Goal: Transaction & Acquisition: Purchase product/service

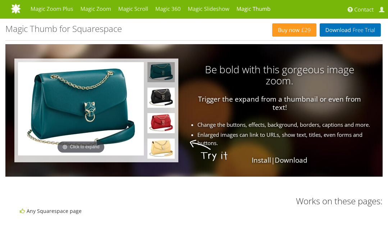
click at [78, 111] on img at bounding box center [81, 108] width 126 height 93
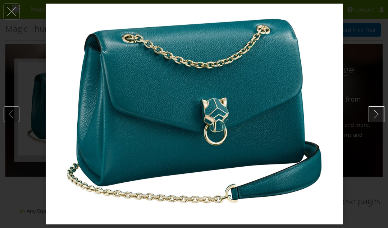
click at [378, 117] on link at bounding box center [376, 114] width 16 height 16
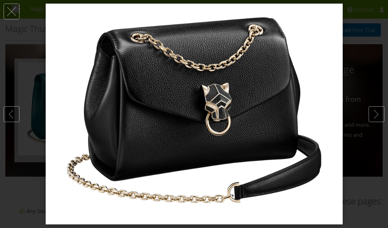
click at [238, 101] on img at bounding box center [194, 114] width 297 height 221
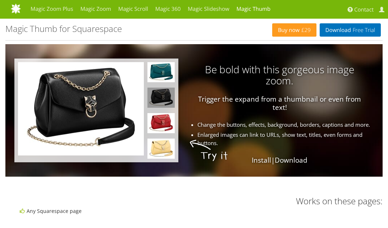
click at [66, 102] on img at bounding box center [81, 108] width 126 height 93
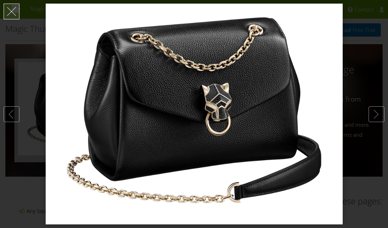
click at [15, 14] on link at bounding box center [12, 12] width 16 height 16
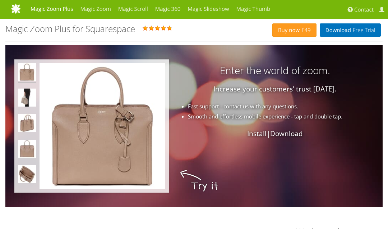
scroll to position [193, 0]
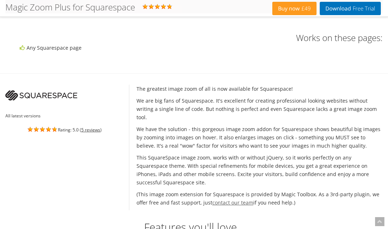
click at [233, 199] on link "contact our team" at bounding box center [232, 202] width 41 height 7
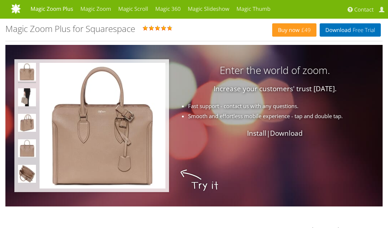
click at [24, 102] on img at bounding box center [27, 98] width 18 height 20
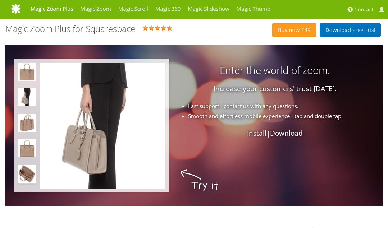
click at [29, 172] on img at bounding box center [27, 175] width 18 height 20
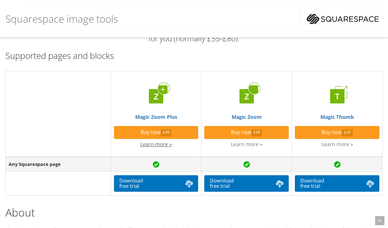
click at [164, 143] on link "Learn more »" at bounding box center [156, 144] width 32 height 7
click at [246, 96] on img at bounding box center [246, 96] width 29 height 29
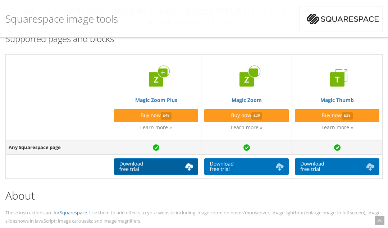
scroll to position [126, 0]
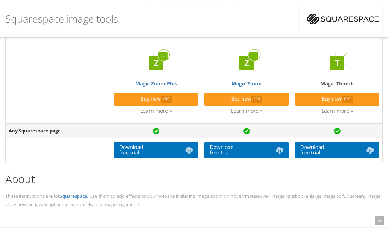
click at [345, 61] on img at bounding box center [337, 63] width 29 height 29
click at [256, 110] on link "Learn more »" at bounding box center [247, 110] width 32 height 7
click at [153, 72] on img at bounding box center [156, 63] width 29 height 29
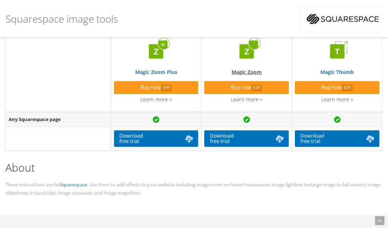
scroll to position [124, 0]
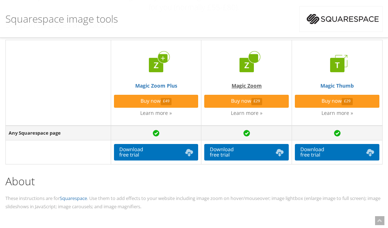
click at [249, 66] on img at bounding box center [246, 65] width 29 height 29
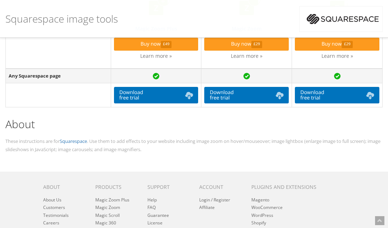
scroll to position [46, 0]
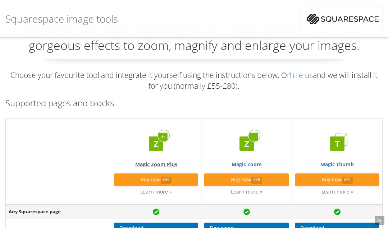
click at [163, 152] on img at bounding box center [156, 143] width 29 height 29
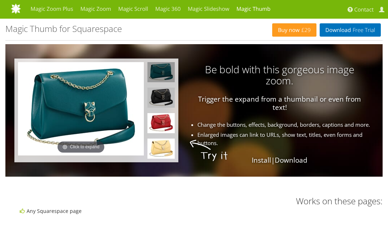
click at [158, 94] on img at bounding box center [160, 98] width 27 height 20
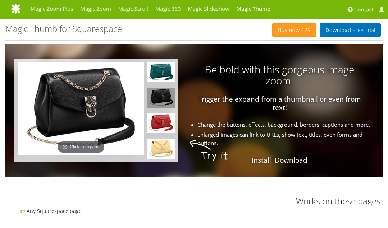
click at [86, 122] on img at bounding box center [81, 108] width 126 height 93
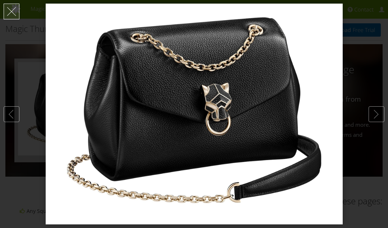
click at [9, 11] on link at bounding box center [12, 12] width 16 height 16
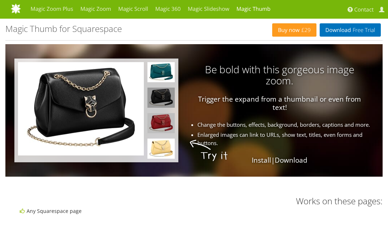
click at [168, 120] on img at bounding box center [160, 123] width 27 height 20
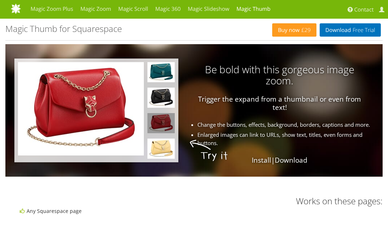
click at [93, 102] on img at bounding box center [81, 108] width 126 height 93
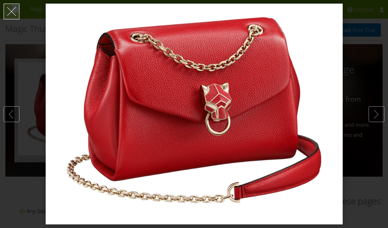
click at [12, 8] on link at bounding box center [12, 12] width 16 height 16
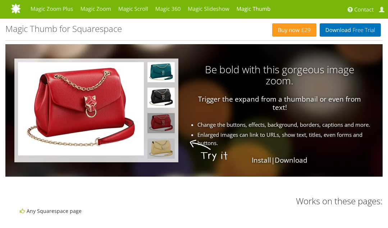
click at [166, 147] on img at bounding box center [160, 149] width 27 height 20
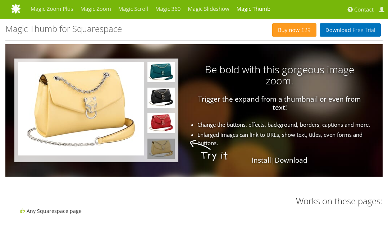
click at [84, 94] on img at bounding box center [81, 108] width 126 height 93
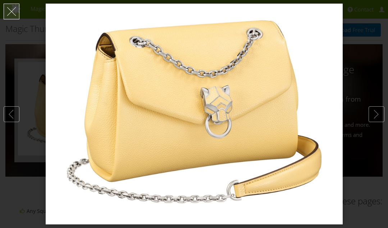
click at [10, 14] on link at bounding box center [12, 12] width 16 height 16
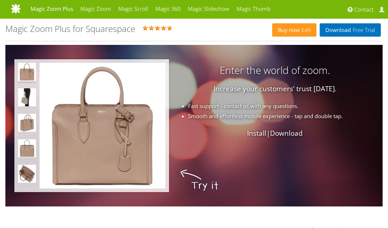
click at [29, 97] on img at bounding box center [27, 98] width 18 height 20
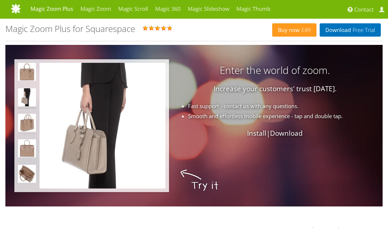
click at [24, 126] on img at bounding box center [27, 124] width 18 height 20
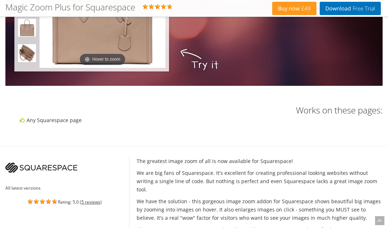
scroll to position [106, 0]
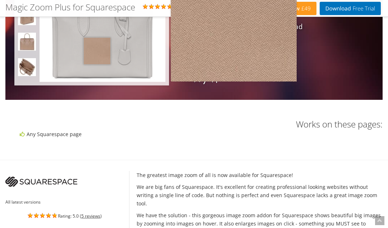
click at [97, 50] on img at bounding box center [103, 19] width 126 height 126
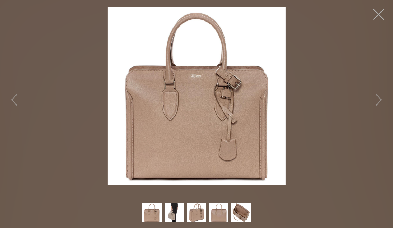
click at [379, 16] on button "button" at bounding box center [379, 15] width 22 height 22
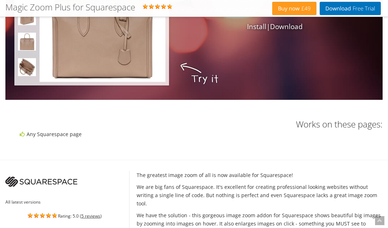
scroll to position [37, 0]
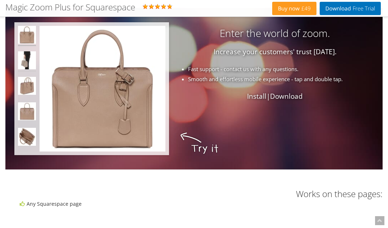
click at [31, 57] on img at bounding box center [27, 61] width 18 height 20
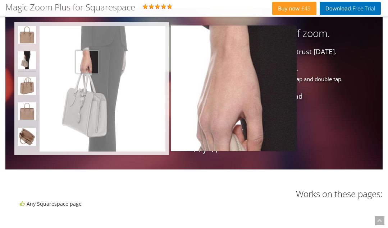
click at [87, 61] on img at bounding box center [103, 89] width 126 height 126
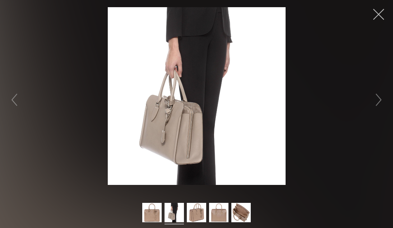
click at [379, 10] on button "button" at bounding box center [379, 15] width 22 height 22
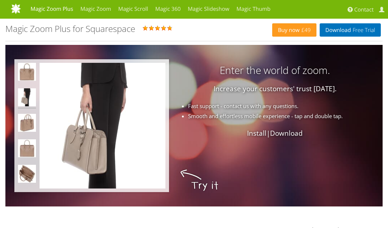
click at [251, 131] on link "Install" at bounding box center [256, 133] width 19 height 9
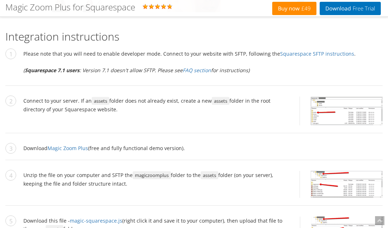
click at [300, 6] on span "£49" at bounding box center [304, 9] width 11 height 6
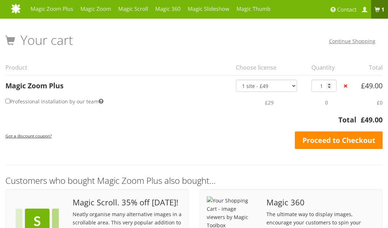
click at [327, 143] on link "Proceed to Checkout" at bounding box center [339, 141] width 88 height 18
click at [331, 140] on link "Proceed to Checkout" at bounding box center [339, 141] width 88 height 18
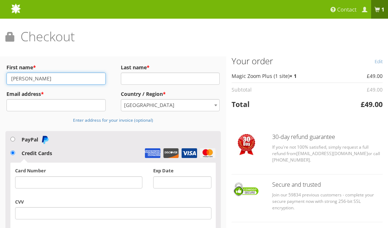
type input "Amanda"
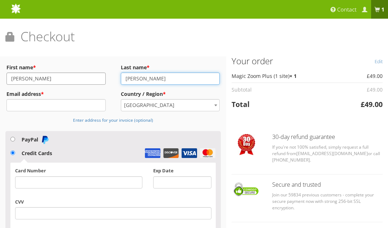
type input "Allan"
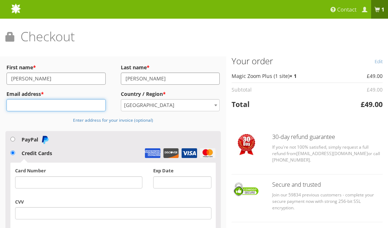
type input "amandaallan@fastmail.com"
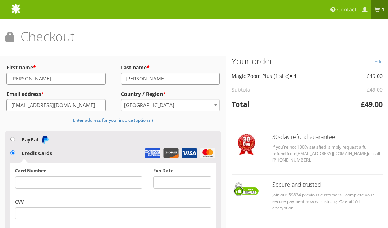
click at [49, 186] on div at bounding box center [78, 182] width 127 height 12
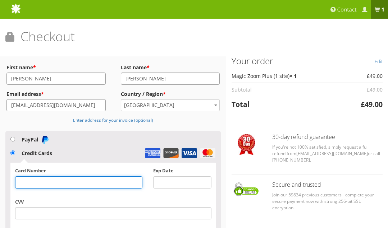
scroll to position [85, 0]
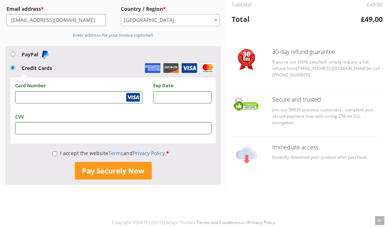
click at [50, 152] on p "I accept the website Terms and Privacy Policy . *" at bounding box center [112, 153] width 205 height 11
click at [54, 152] on input "I accept the website Terms and Privacy Policy . *" at bounding box center [54, 154] width 5 height 12
checkbox input "true"
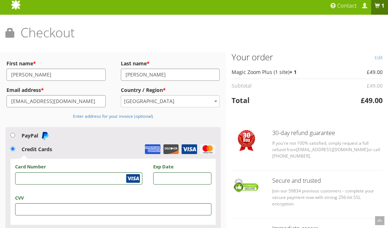
scroll to position [115, 0]
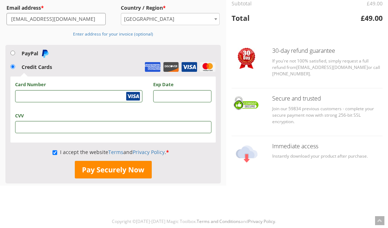
click at [125, 161] on button "Pay Securely Now" at bounding box center [113, 170] width 77 height 18
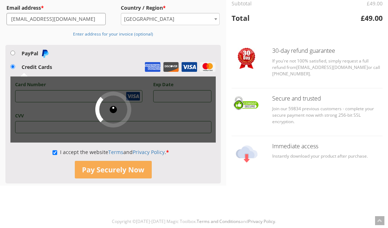
scroll to position [0, 0]
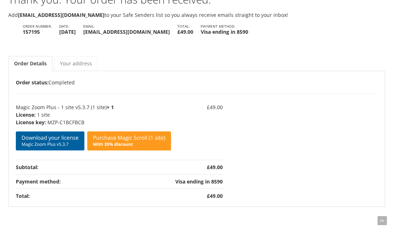
scroll to position [63, 0]
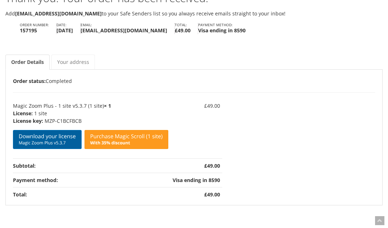
click at [50, 135] on link "Download your license Magic Zoom Plus v5.3.7" at bounding box center [47, 139] width 69 height 19
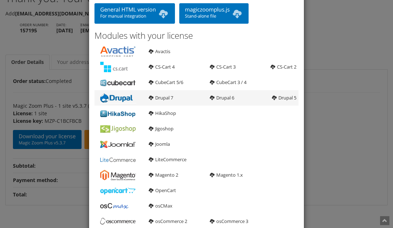
scroll to position [5, 0]
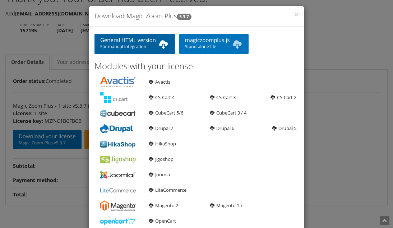
click at [114, 41] on link "General HTML version For manual integration" at bounding box center [135, 44] width 80 height 20
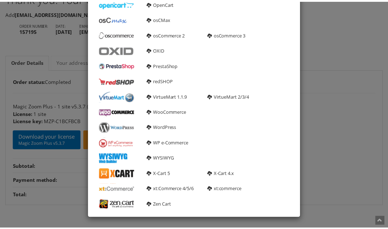
scroll to position [0, 0]
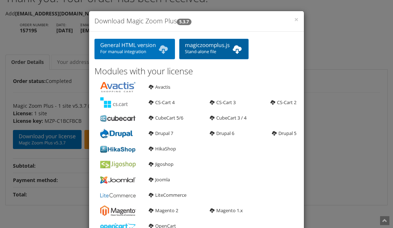
click at [213, 47] on link "magiczoomplus.js Stand-alone file" at bounding box center [214, 49] width 70 height 20
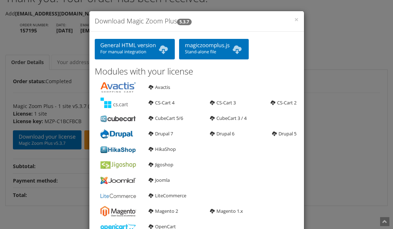
click at [339, 53] on div "× Download Magic Zoom Plus 5.3.7 General HTML version For manual integration ma…" at bounding box center [196, 114] width 393 height 229
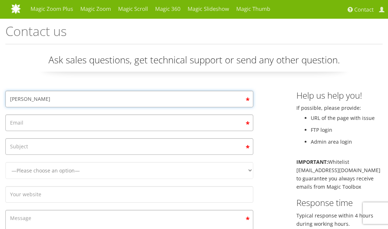
click at [50, 96] on input "Amanda" at bounding box center [129, 99] width 248 height 17
type input "Amanda Allan"
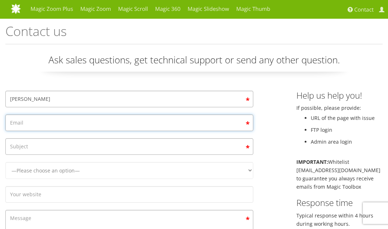
type input "amandaallan@fastmail.com"
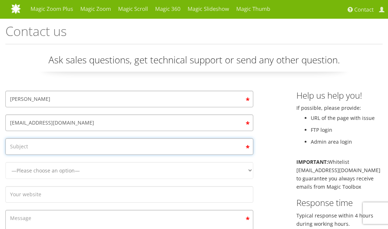
click at [31, 142] on input "Contact form" at bounding box center [129, 146] width 248 height 17
type input "Magic Zoom Plus"
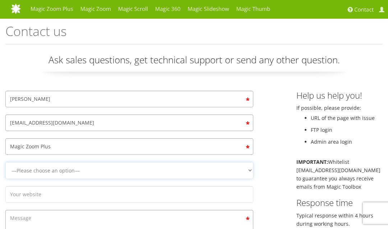
select select "Magic Zoom Plus"
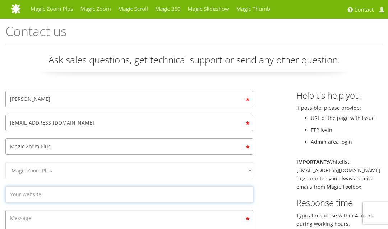
click at [35, 187] on input "Contact form" at bounding box center [129, 194] width 248 height 17
type input "juicyyumyum.com"
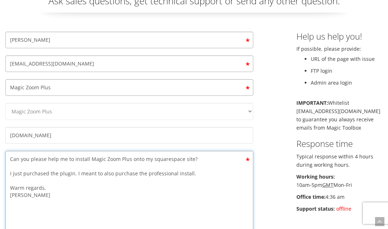
scroll to position [112, 0]
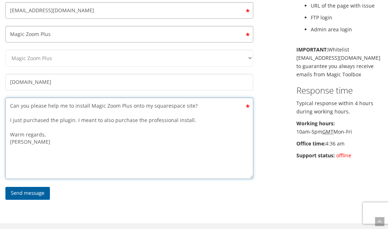
type textarea "Can you please help me to install Magic Zoom Plus onto my squarespace site? I j…"
click at [36, 186] on input "Send message" at bounding box center [27, 192] width 45 height 13
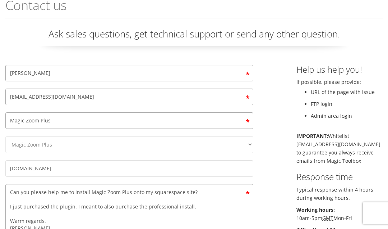
scroll to position [36, 0]
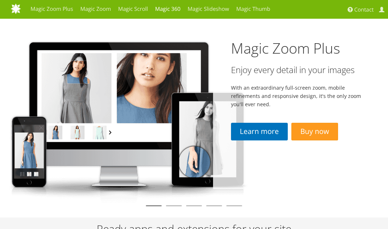
click at [168, 11] on link "Magic 360" at bounding box center [168, 9] width 33 height 18
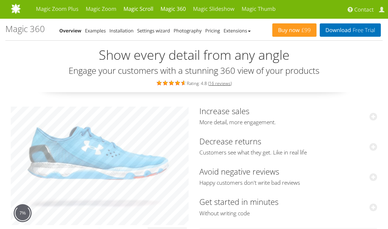
click at [135, 13] on link "Magic Scroll" at bounding box center [138, 9] width 37 height 18
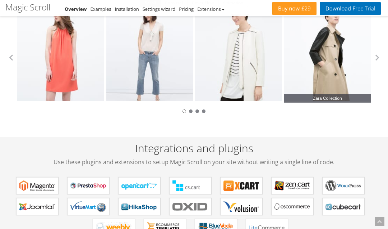
scroll to position [64, 0]
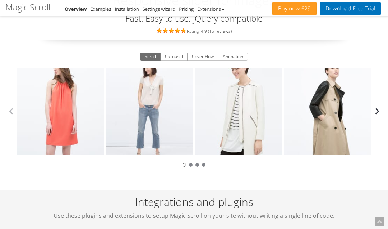
click at [373, 110] on button "button" at bounding box center [377, 111] width 11 height 11
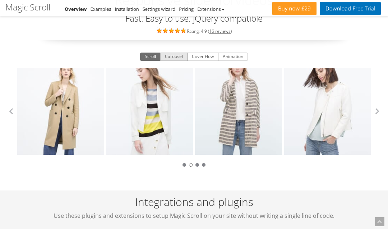
click at [175, 59] on button "Carousel" at bounding box center [173, 56] width 27 height 9
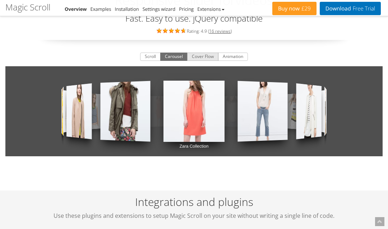
click at [199, 56] on button "Cover Flow" at bounding box center [202, 56] width 31 height 9
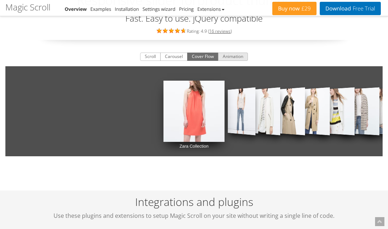
click at [229, 54] on button "Animation" at bounding box center [233, 56] width 30 height 9
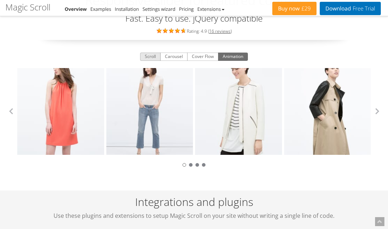
click at [148, 54] on button "Scroll" at bounding box center [150, 56] width 20 height 9
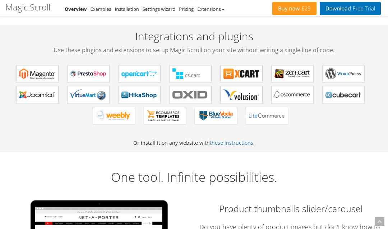
scroll to position [0, 0]
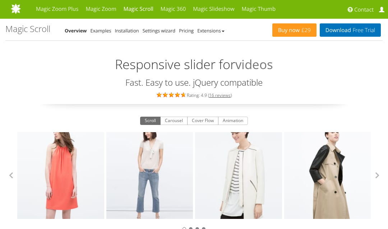
click at [382, 5] on link "My Account" at bounding box center [382, 9] width 11 height 19
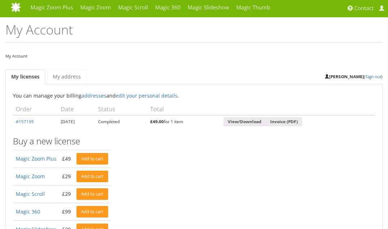
scroll to position [12, 0]
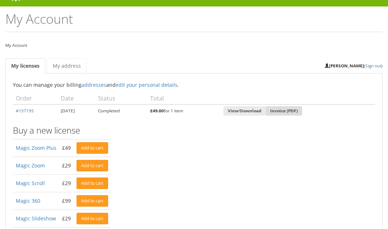
click at [300, 109] on link "Invoice (PDF)" at bounding box center [284, 111] width 36 height 10
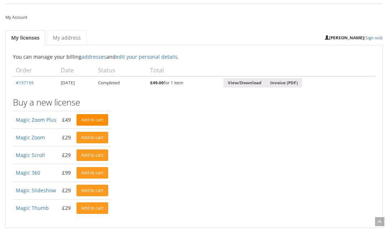
scroll to position [0, 0]
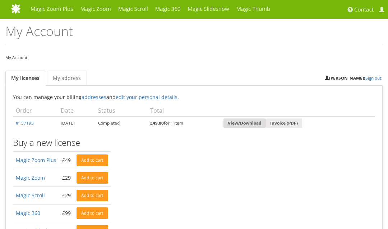
click at [264, 125] on link "View/Download" at bounding box center [244, 123] width 42 height 10
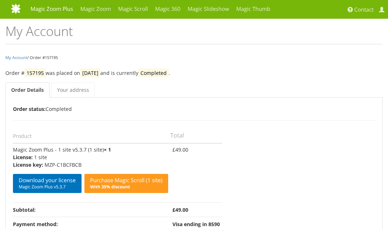
click at [65, 8] on link "Magic Zoom Plus" at bounding box center [52, 9] width 50 height 18
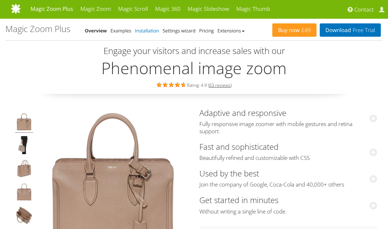
click at [151, 32] on link "Installation" at bounding box center [147, 30] width 24 height 6
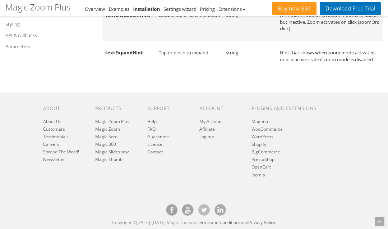
scroll to position [9465, 0]
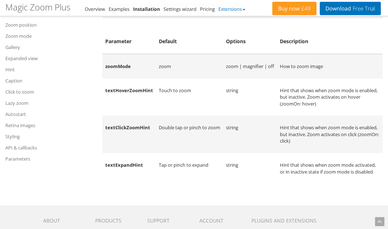
click at [238, 8] on link "Extensions" at bounding box center [231, 9] width 27 height 6
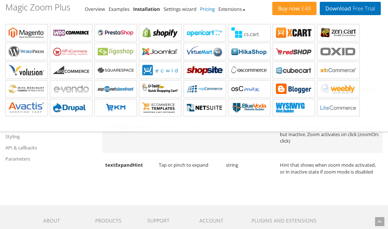
click at [208, 9] on link "Pricing" at bounding box center [207, 9] width 15 height 6
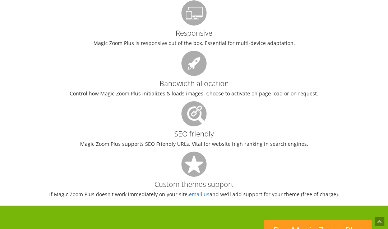
scroll to position [1099, 0]
